Goal: Find specific page/section: Find specific page/section

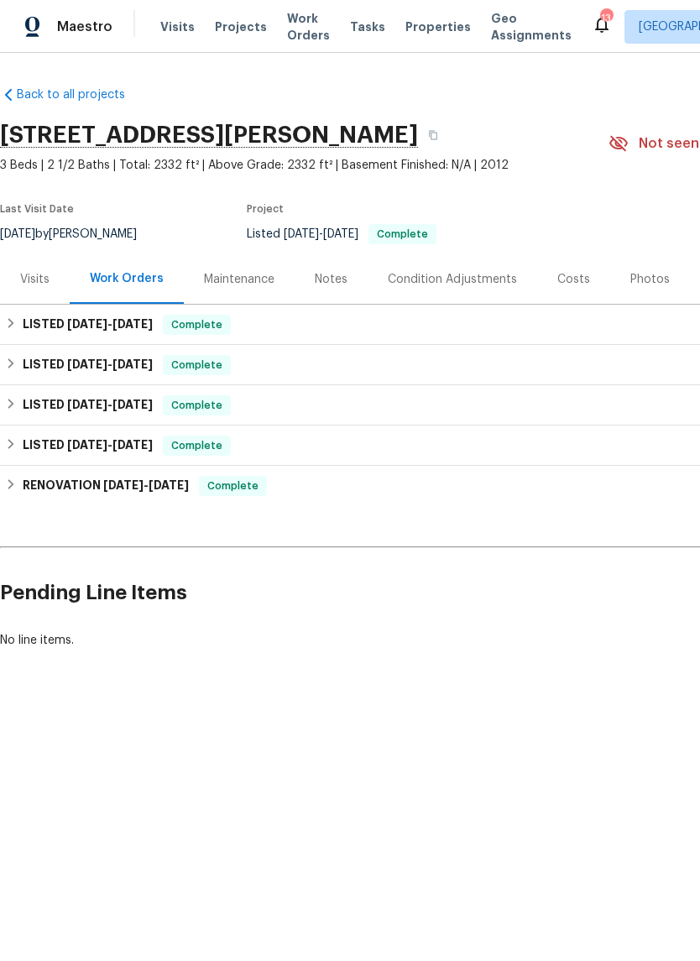
click at [170, 33] on span "Visits" at bounding box center [177, 26] width 34 height 17
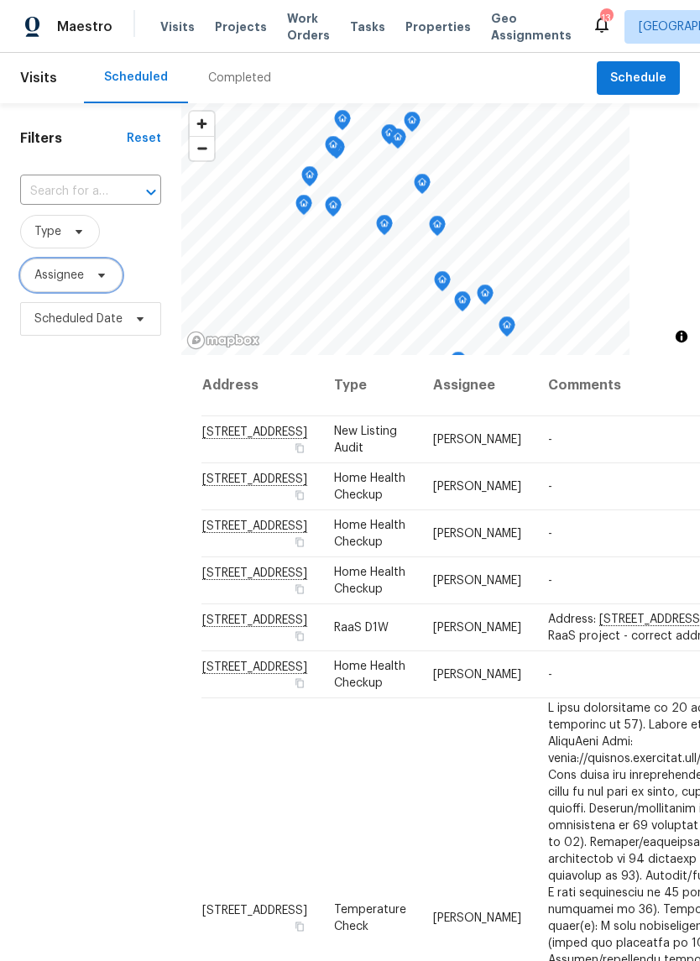
click at [70, 282] on span "Assignee" at bounding box center [59, 275] width 50 height 17
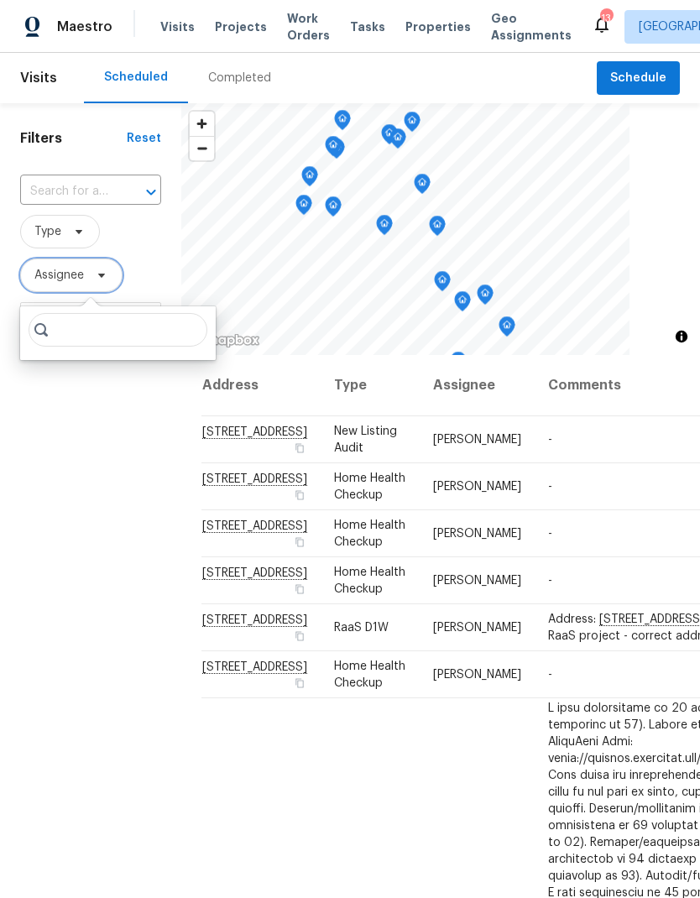
click at [70, 275] on span "Assignee" at bounding box center [59, 275] width 50 height 17
click at [70, 284] on span "Assignee" at bounding box center [59, 275] width 50 height 17
click at [99, 333] on input "search" at bounding box center [118, 330] width 179 height 34
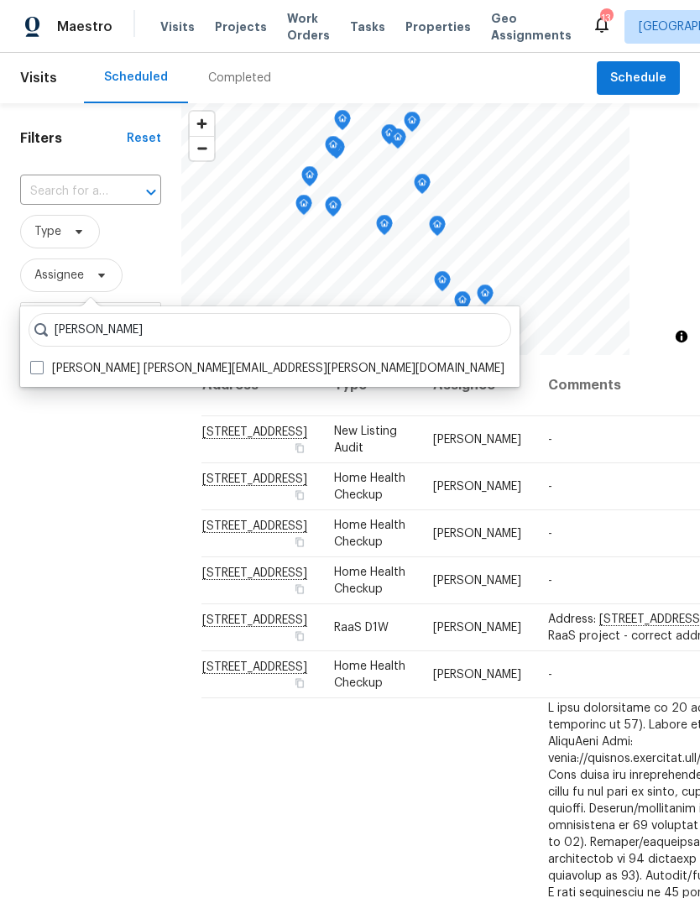
type input "[PERSON_NAME]"
click at [50, 364] on label "[PERSON_NAME] [PERSON_NAME][EMAIL_ADDRESS][PERSON_NAME][DOMAIN_NAME]" at bounding box center [267, 368] width 474 height 17
click at [41, 364] on input "[PERSON_NAME] [PERSON_NAME][EMAIL_ADDRESS][PERSON_NAME][DOMAIN_NAME]" at bounding box center [35, 365] width 11 height 11
checkbox input "true"
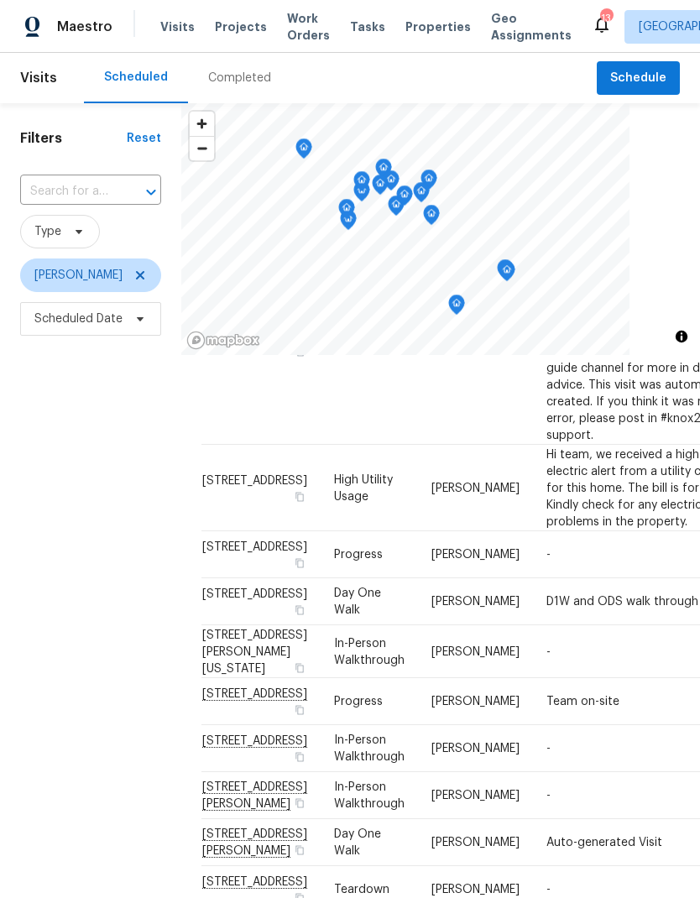
scroll to position [801, 0]
